Goal: Task Accomplishment & Management: Use online tool/utility

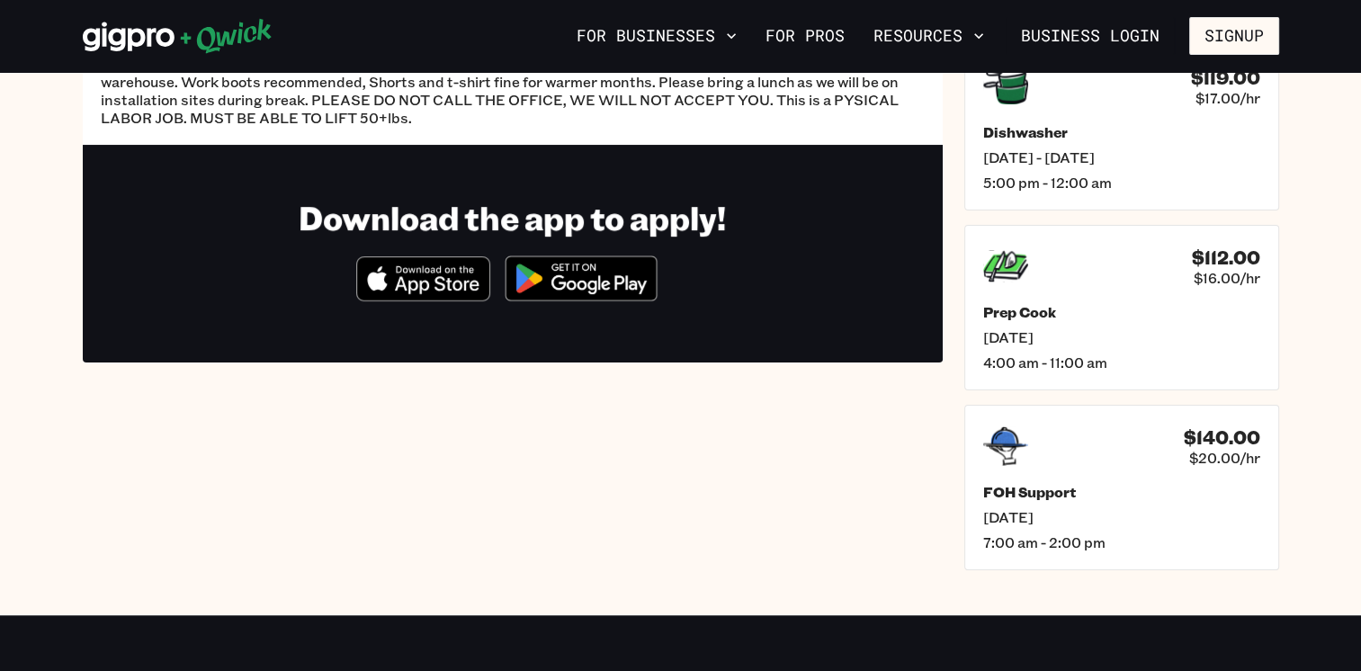
scroll to position [270, 0]
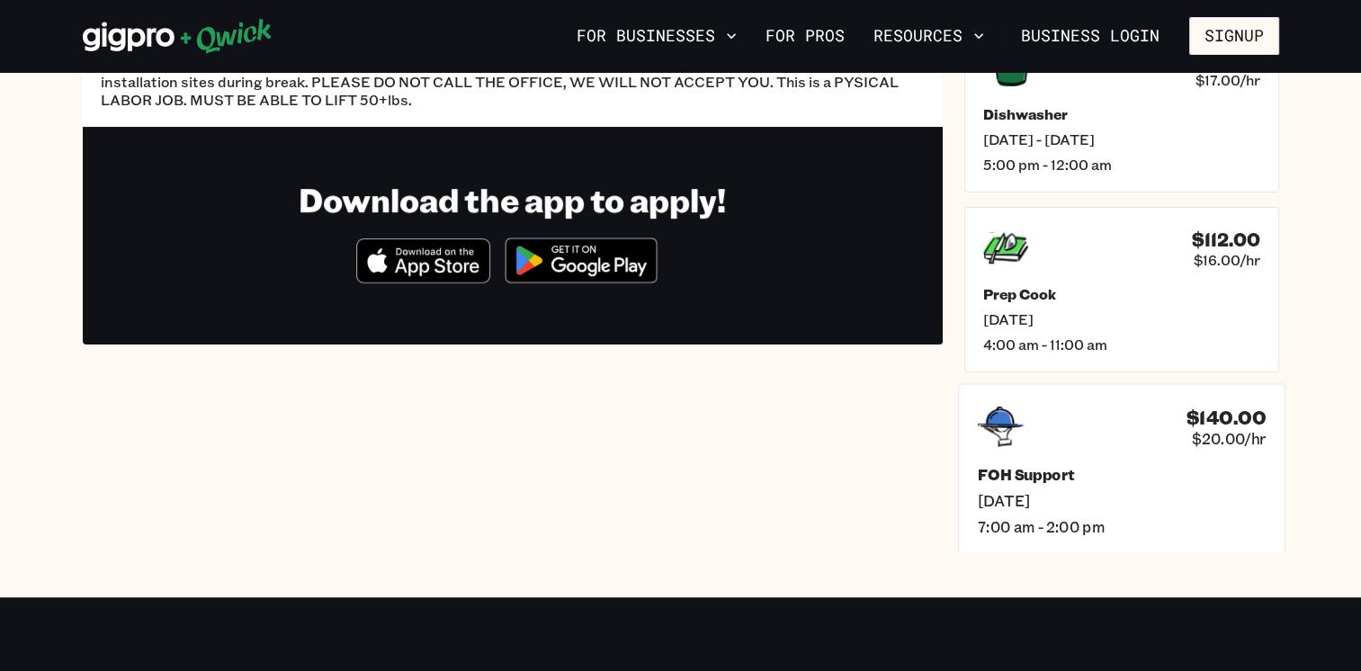
click at [1229, 406] on h4 "$140.00" at bounding box center [1225, 417] width 79 height 23
